Goal: Find specific page/section: Find specific page/section

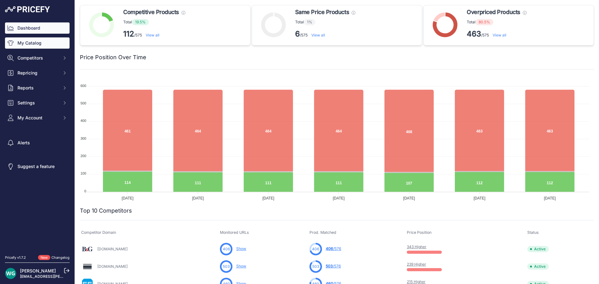
click at [61, 38] on link "My Catalog" at bounding box center [37, 42] width 65 height 11
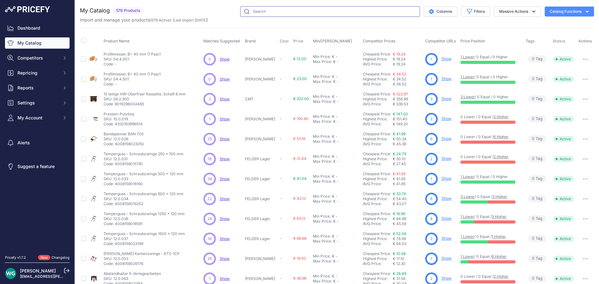
click at [292, 11] on input "text" at bounding box center [330, 11] width 180 height 11
paste input "496186"
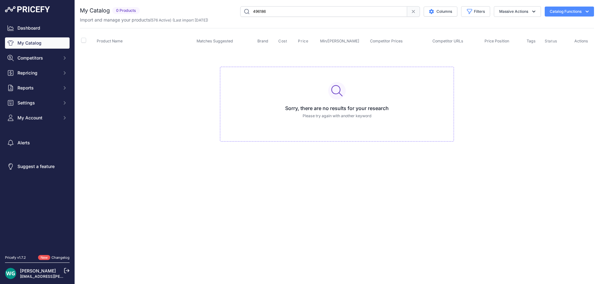
click at [253, 10] on input "496186" at bounding box center [323, 11] width 167 height 11
type input "F496186"
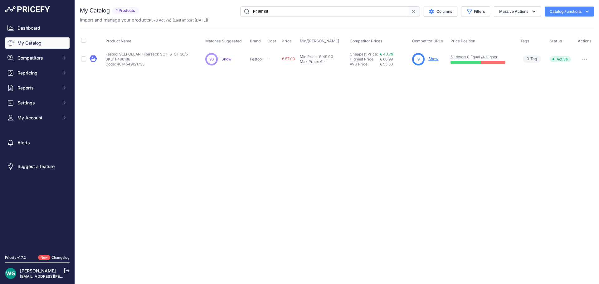
click at [432, 57] on link "Show" at bounding box center [433, 58] width 10 height 5
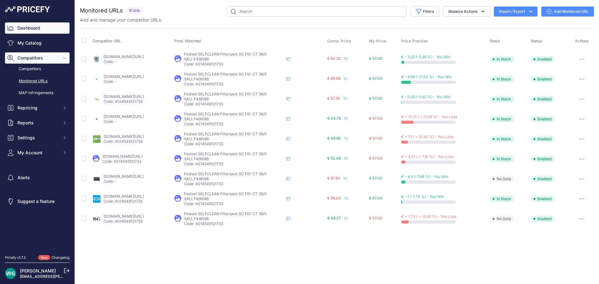
click at [45, 26] on link "Dashboard" at bounding box center [37, 27] width 65 height 11
